Goal: Find specific page/section: Find specific page/section

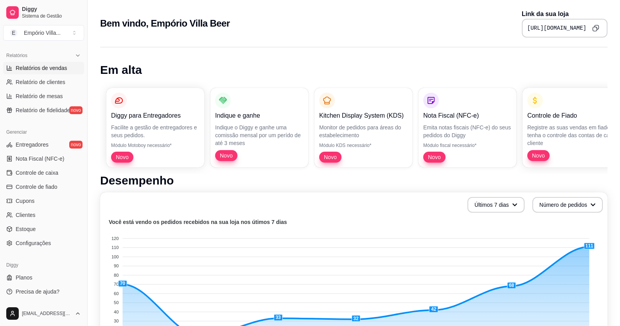
scroll to position [39, 0]
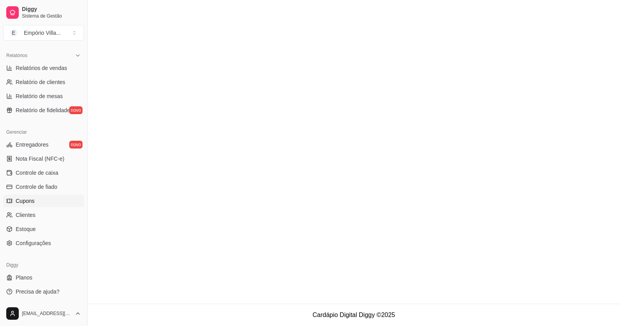
scroll to position [0, 0]
